Goal: Transaction & Acquisition: Download file/media

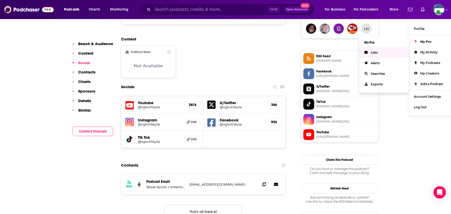
click at [373, 54] on span "Lists" at bounding box center [373, 53] width 7 height 4
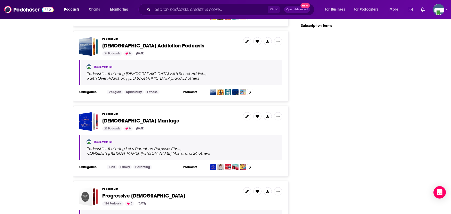
scroll to position [903, 0]
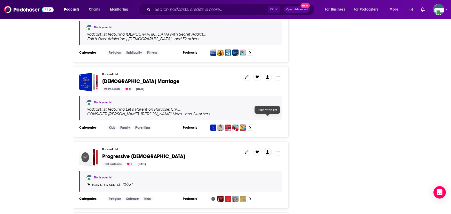
click at [267, 150] on icon at bounding box center [267, 151] width 3 height 3
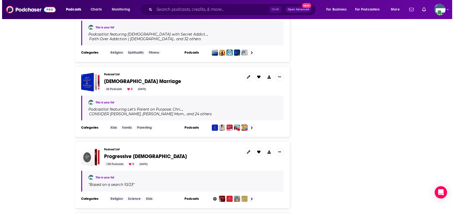
scroll to position [0, 0]
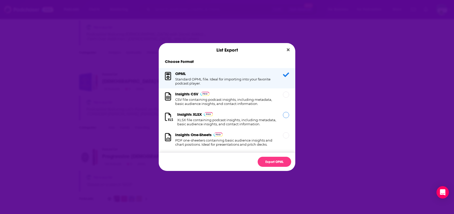
click at [223, 120] on h1 "XLSX file containing podcast insights, including metadata, basic audience insig…" at bounding box center [227, 122] width 100 height 8
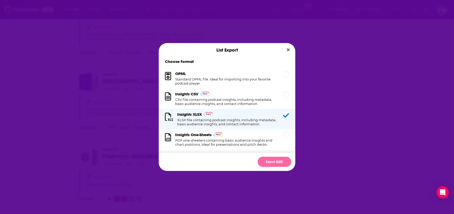
click at [277, 162] on button "Export XLSX" at bounding box center [275, 162] width 34 height 10
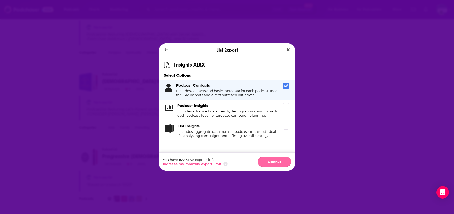
click at [272, 161] on button "Continue" at bounding box center [275, 162] width 34 height 10
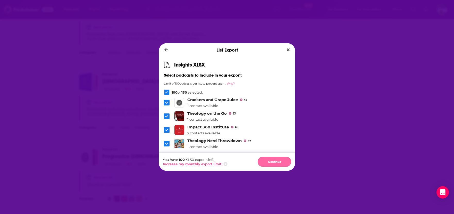
click at [274, 160] on button "Continue" at bounding box center [275, 162] width 34 height 10
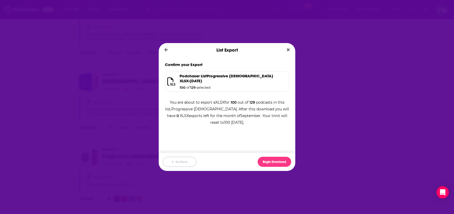
click at [181, 163] on button "Go Back" at bounding box center [180, 162] width 34 height 10
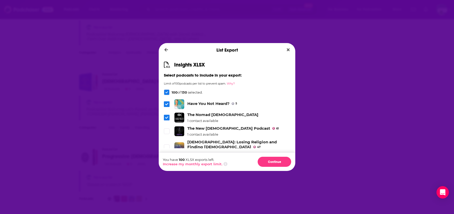
scroll to position [1376, 0]
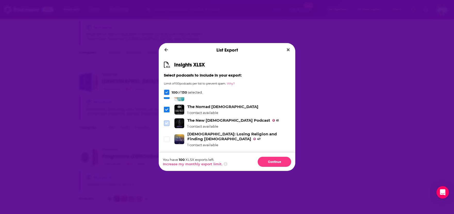
click at [168, 122] on icon "Dialog" at bounding box center [166, 123] width 3 height 3
click at [167, 138] on icon "Dialog" at bounding box center [166, 139] width 3 height 2
click at [167, 154] on icon "Dialog" at bounding box center [166, 155] width 3 height 2
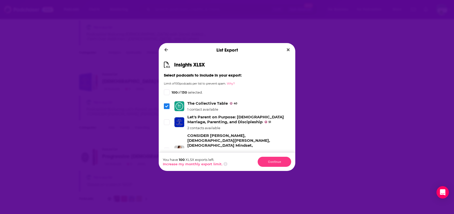
scroll to position [1402, 0]
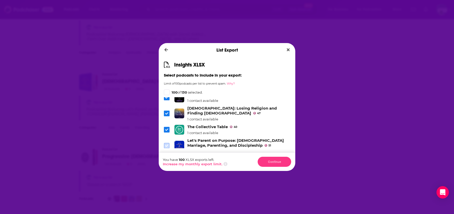
click at [168, 145] on icon "Dialog" at bounding box center [166, 146] width 3 height 2
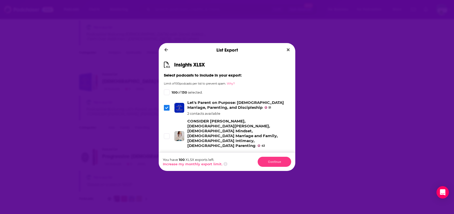
scroll to position [1427, 0]
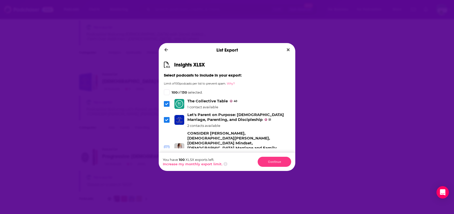
click at [165, 147] on icon "Dialog" at bounding box center [166, 148] width 3 height 3
click at [168, 178] on icon "Dialog" at bounding box center [166, 179] width 3 height 3
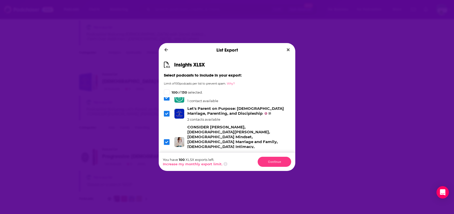
scroll to position [1453, 0]
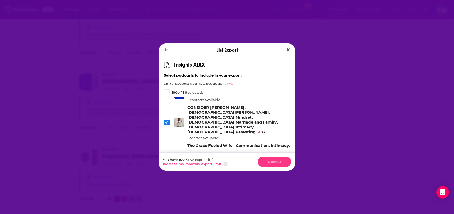
click at [168, 152] on icon "Dialog" at bounding box center [166, 153] width 3 height 3
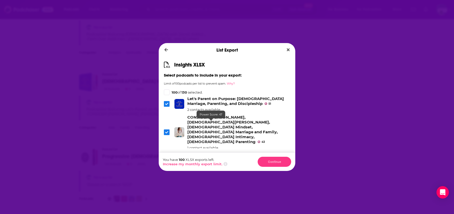
scroll to position [1427, 0]
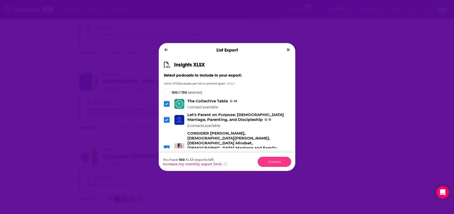
click at [167, 147] on icon "Dialog" at bounding box center [166, 148] width 3 height 3
click at [166, 119] on icon "Dialog" at bounding box center [166, 120] width 3 height 2
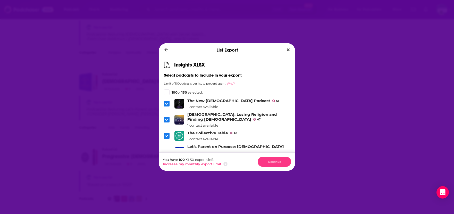
scroll to position [1376, 0]
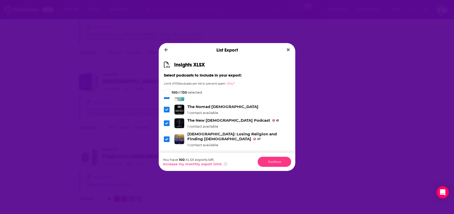
click at [229, 161] on div "You have 100 XLSX exports left. Increase my monthly export limit. Continue" at bounding box center [227, 161] width 137 height 19
click at [166, 93] on icon "Dialog" at bounding box center [167, 92] width 3 height 3
click at [166, 93] on icon "Dialog" at bounding box center [167, 92] width 3 height 2
click at [166, 93] on icon "Dialog" at bounding box center [167, 92] width 3 height 3
click at [267, 163] on button "Continue" at bounding box center [275, 162] width 34 height 10
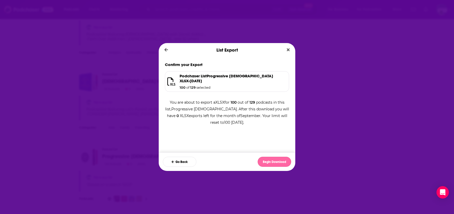
click at [273, 163] on button "Begin Download" at bounding box center [275, 162] width 34 height 10
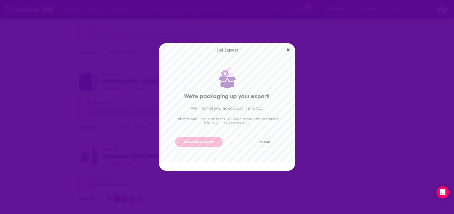
click at [208, 141] on link "View My Exports" at bounding box center [198, 142] width 47 height 10
